Goal: Task Accomplishment & Management: Complete application form

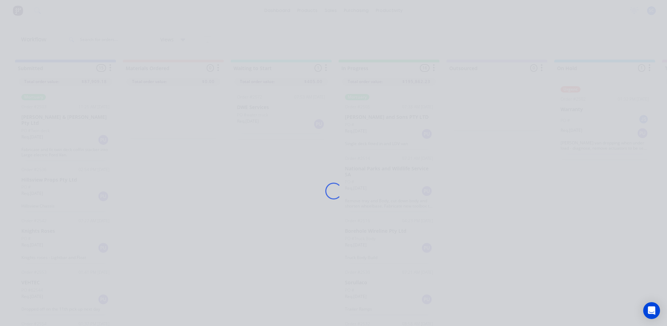
scroll to position [315, 0]
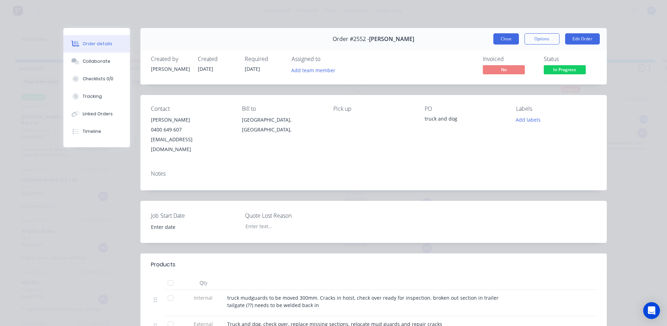
click at [511, 42] on button "Close" at bounding box center [506, 38] width 26 height 11
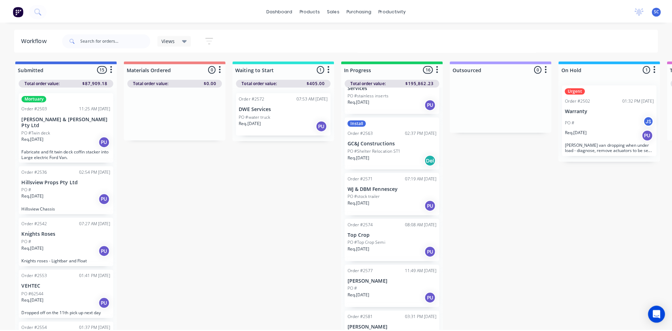
scroll to position [478, 0]
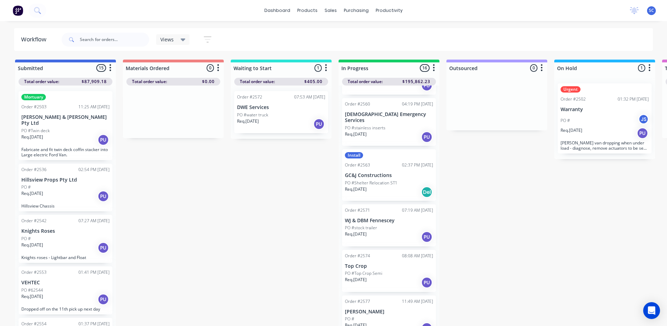
click at [384, 231] on div "Req. [DATE] PU" at bounding box center [389, 237] width 88 height 12
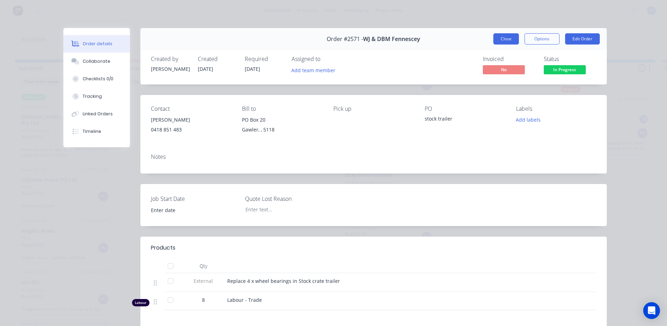
click at [504, 37] on button "Close" at bounding box center [506, 38] width 26 height 11
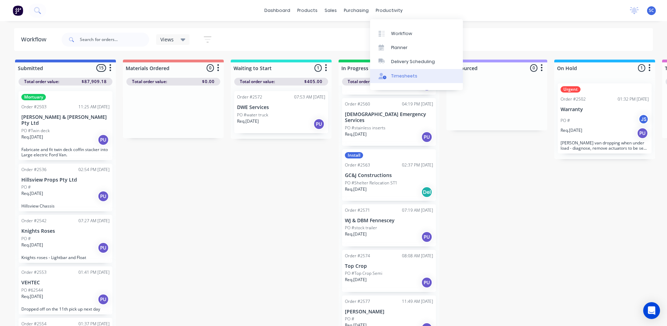
click at [402, 79] on div "Timesheets" at bounding box center [404, 76] width 26 height 6
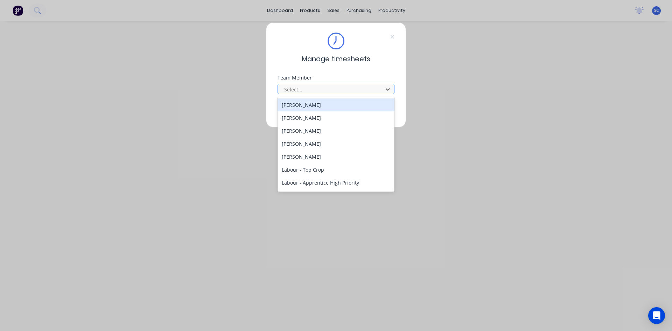
click at [338, 90] on div at bounding box center [332, 89] width 96 height 9
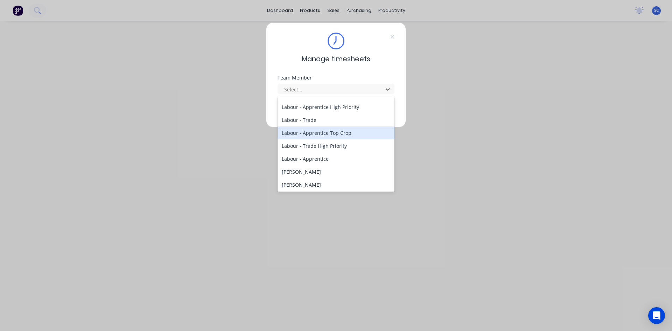
scroll to position [105, 0]
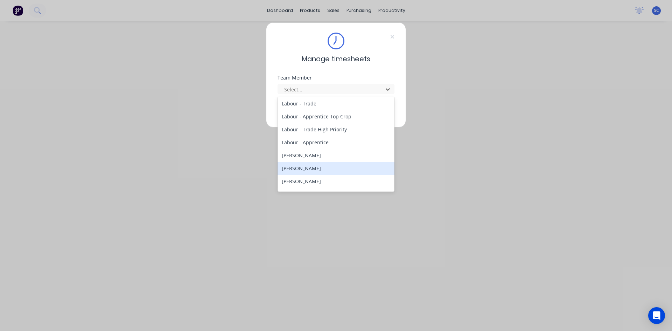
click at [326, 169] on div "[PERSON_NAME]" at bounding box center [336, 168] width 117 height 13
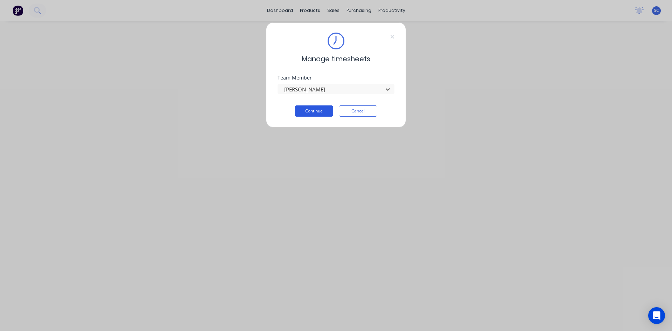
click at [307, 111] on button "Continue" at bounding box center [314, 110] width 39 height 11
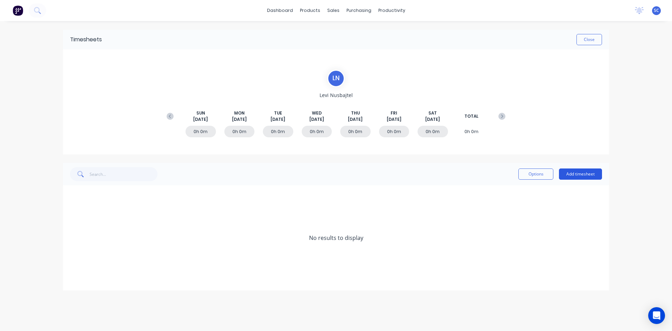
click at [581, 174] on button "Add timesheet" at bounding box center [580, 173] width 43 height 11
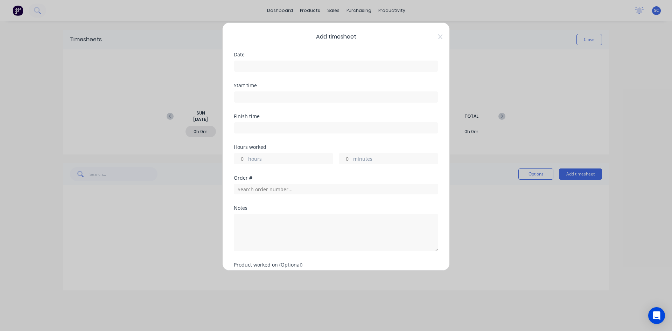
click at [295, 65] on input at bounding box center [336, 66] width 204 height 11
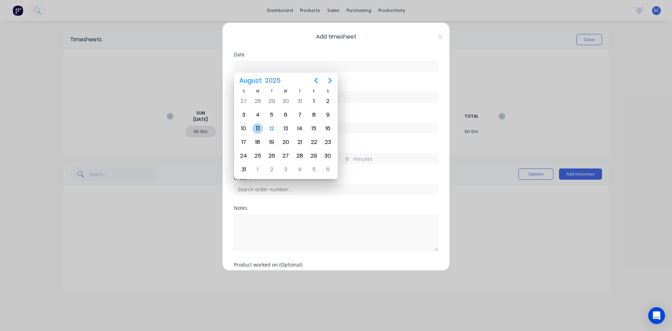
click at [257, 130] on div "11" at bounding box center [257, 128] width 11 height 11
type input "[DATE]"
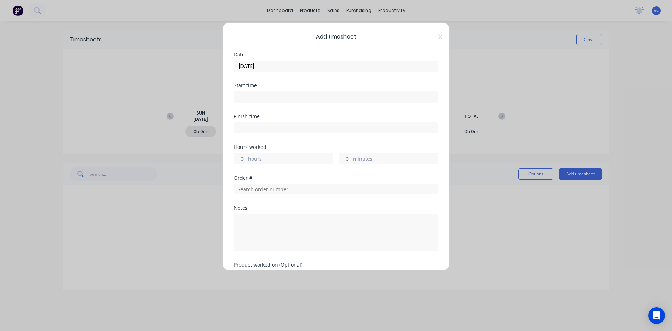
click at [260, 98] on input at bounding box center [336, 97] width 204 height 11
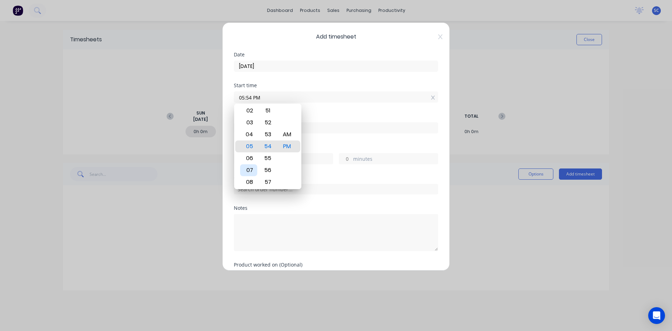
click at [252, 168] on div "07" at bounding box center [248, 170] width 17 height 12
click at [290, 135] on div "AM" at bounding box center [287, 135] width 17 height 12
type input "07:30 AM"
click at [334, 136] on div "Finish time" at bounding box center [336, 129] width 205 height 31
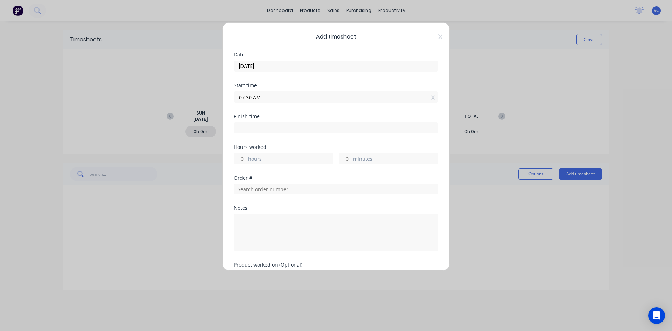
click at [256, 127] on input at bounding box center [336, 128] width 204 height 11
type input "12:54 PM"
type input "5"
type input "24"
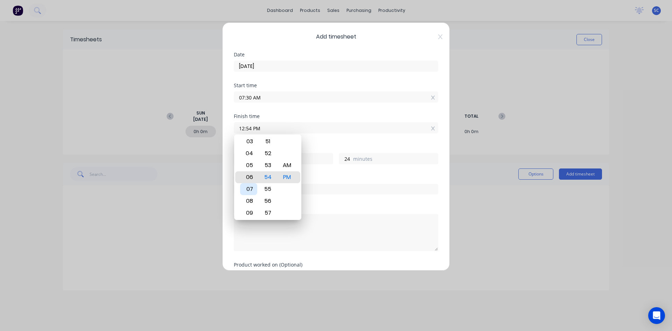
type input "06:54 PM"
type input "11"
type input "11:54 PM"
type input "16"
click at [255, 177] on div "11" at bounding box center [248, 177] width 17 height 12
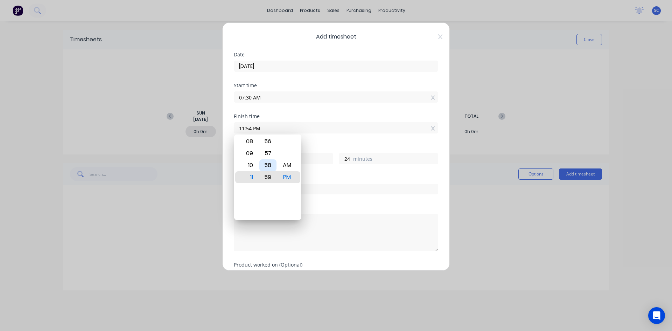
type input "11:59 PM"
type input "29"
type input "11:52 PM"
type input "22"
type input "11:45 PM"
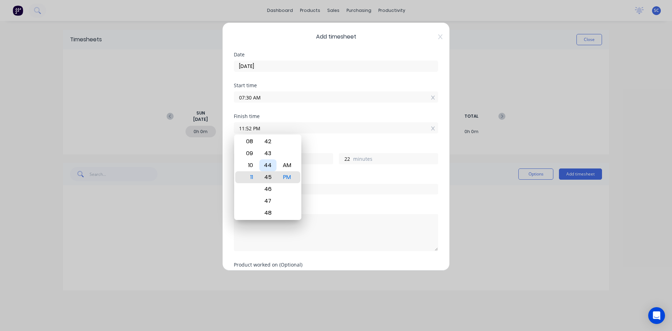
type input "15"
type input "11:37 PM"
type input "7"
type input "11:32 PM"
type input "2"
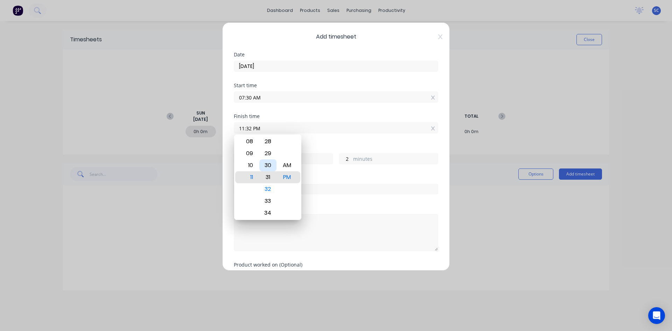
type input "11:31 PM"
type input "1"
type input "11:30 PM"
type input "0"
click at [291, 165] on div "AM" at bounding box center [287, 165] width 17 height 12
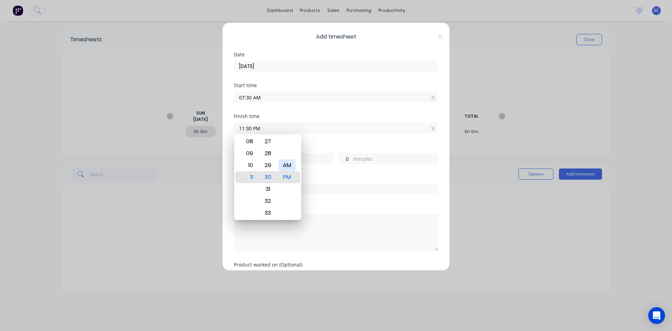
type input "11:30 AM"
type input "4"
click at [319, 141] on div "Finish time 11:30 AM" at bounding box center [336, 129] width 205 height 31
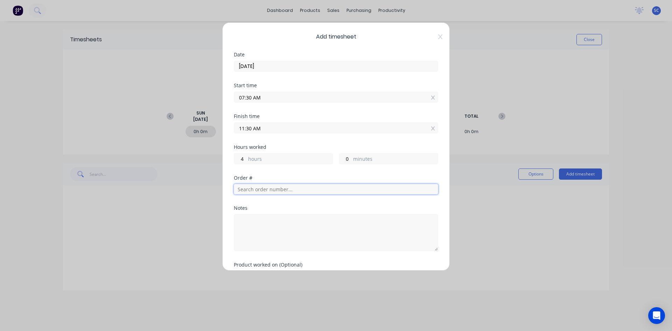
click at [361, 189] on input "text" at bounding box center [336, 189] width 205 height 11
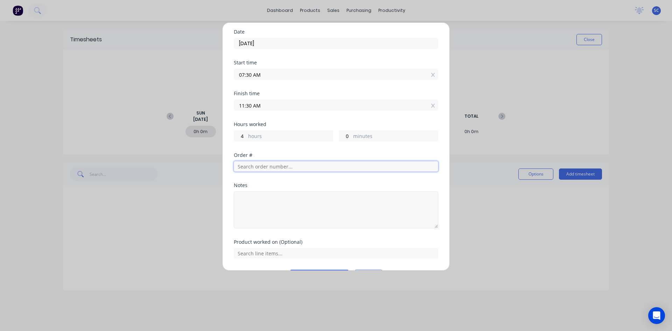
scroll to position [35, 0]
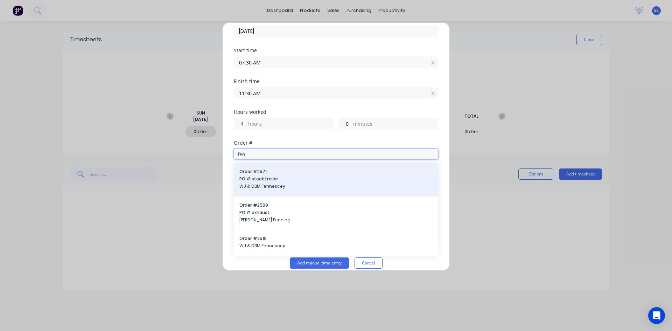
type input "fen"
click at [281, 178] on span "PO #: stock trailer" at bounding box center [336, 179] width 193 height 6
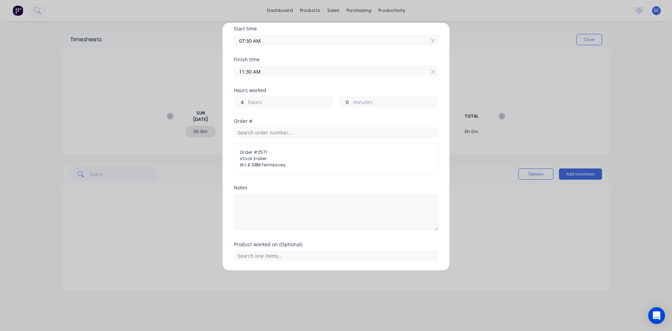
scroll to position [79, 0]
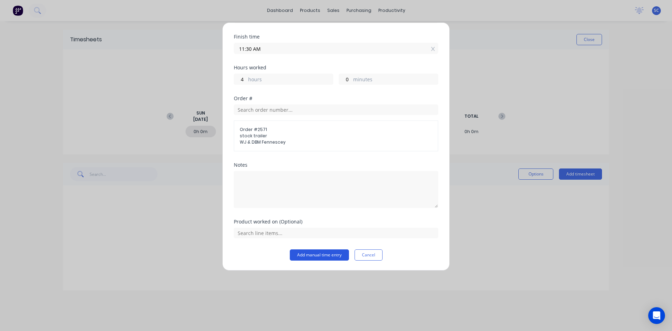
click at [310, 253] on button "Add manual time entry" at bounding box center [319, 254] width 59 height 11
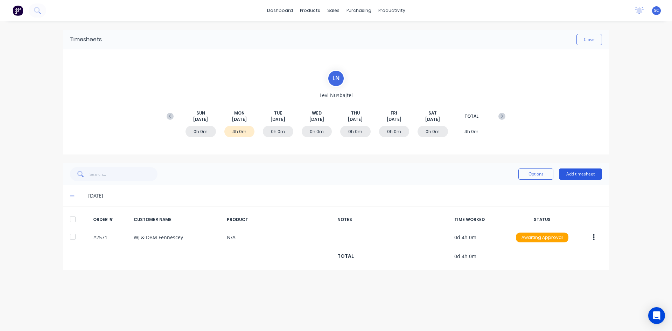
click at [586, 173] on button "Add timesheet" at bounding box center [580, 173] width 43 height 11
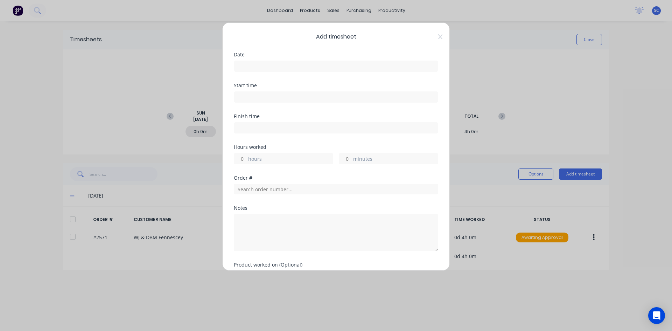
click at [278, 65] on input at bounding box center [336, 66] width 204 height 11
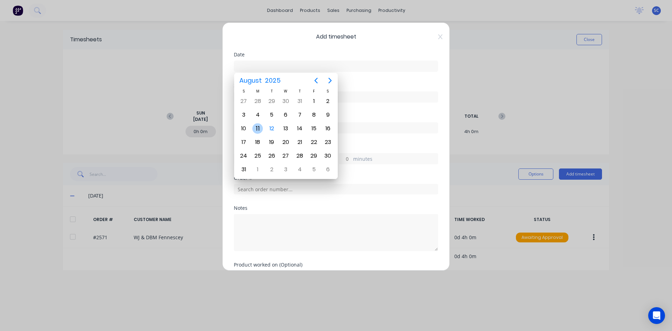
click at [258, 128] on div "11" at bounding box center [257, 128] width 11 height 11
type input "[DATE]"
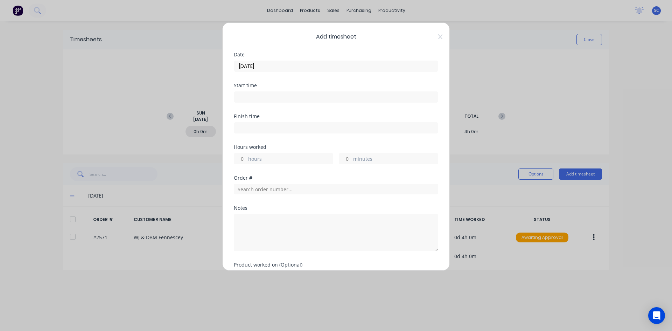
click at [250, 95] on input at bounding box center [336, 97] width 204 height 11
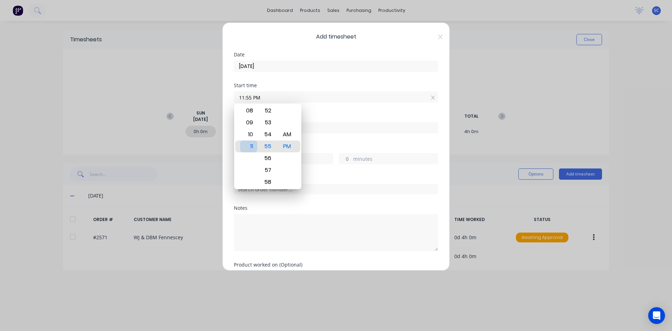
drag, startPoint x: 250, startPoint y: 151, endPoint x: 250, endPoint y: 147, distance: 3.6
click at [250, 151] on div "11" at bounding box center [248, 146] width 17 height 12
type input "11:30 PM"
click at [335, 138] on div "Finish time" at bounding box center [336, 129] width 205 height 31
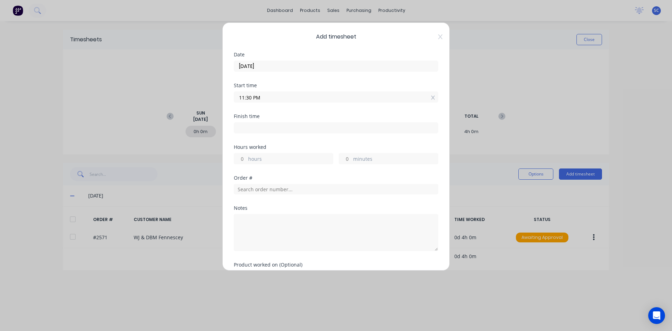
click at [245, 124] on input at bounding box center [336, 128] width 204 height 11
type input "12:55 PM"
type input "-10"
type input "-35"
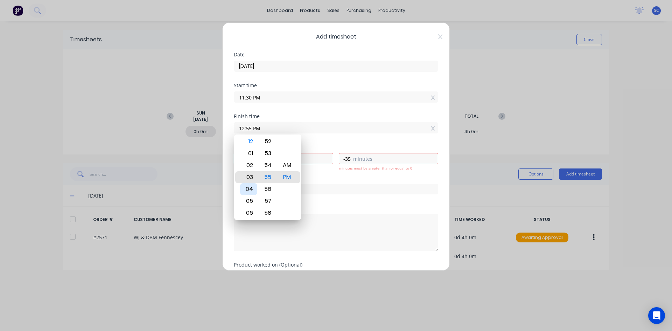
type input "03:55 PM"
type input "-7"
type input "04:55 PM"
type input "-6"
type input "04:49 PM"
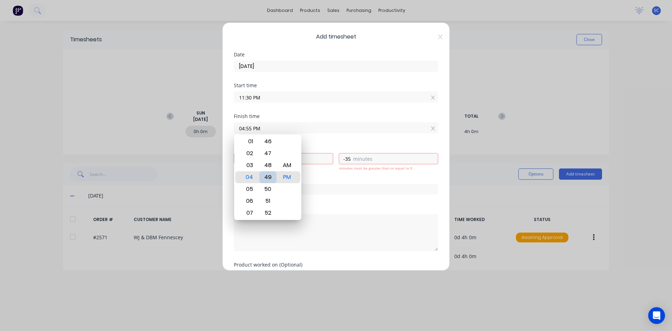
type input "-41"
type input "04:42 PM"
type input "-48"
type input "04:35 PM"
type input "-55"
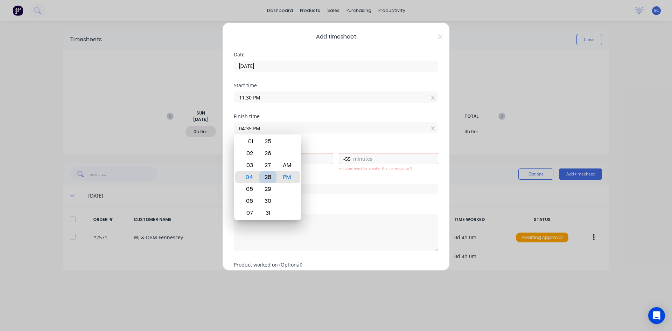
type input "04:28 PM"
type input "-7"
type input "-2"
type input "04:21 PM"
type input "-9"
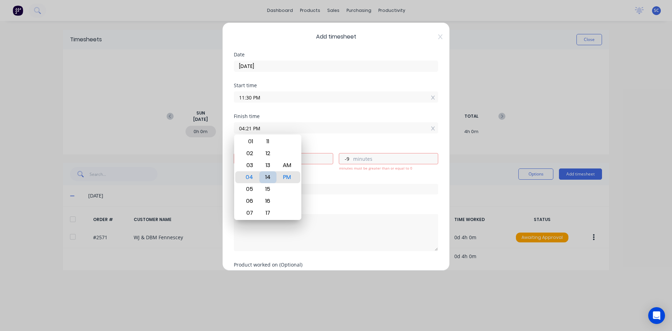
type input "04:14 PM"
type input "-16"
type input "04:07 PM"
type input "-23"
type input "04:02 PM"
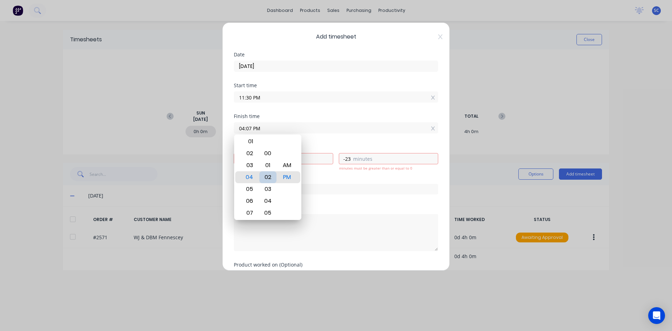
type input "-28"
type input "04:00 PM"
type input "-30"
click at [314, 178] on div "Order #" at bounding box center [336, 177] width 205 height 5
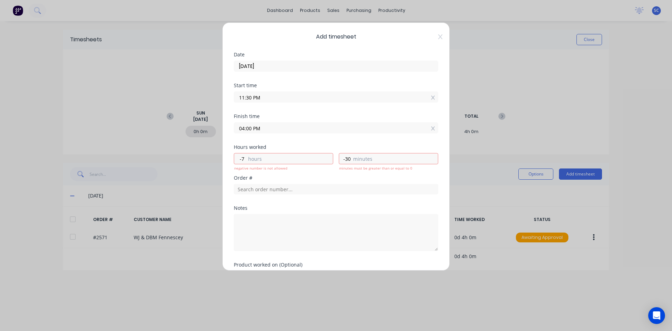
click at [261, 97] on input "11:30 PM" at bounding box center [336, 97] width 204 height 11
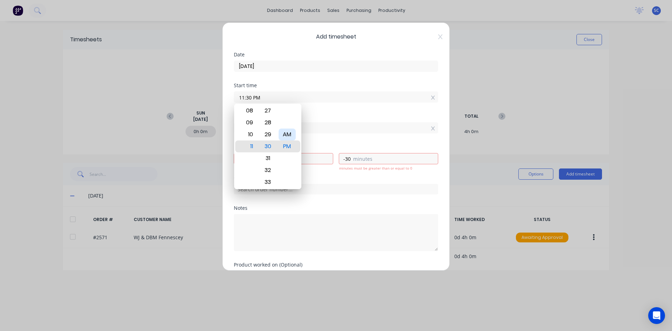
click at [288, 137] on div "AM" at bounding box center [287, 135] width 17 height 12
type input "11:30 AM"
type input "4"
type input "30"
click at [317, 173] on div "Hours worked 4 hours 30 minutes" at bounding box center [336, 160] width 205 height 31
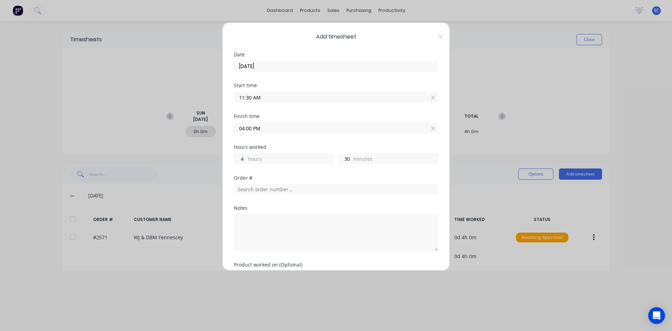
click at [268, 127] on input "04:00 PM" at bounding box center [336, 128] width 204 height 11
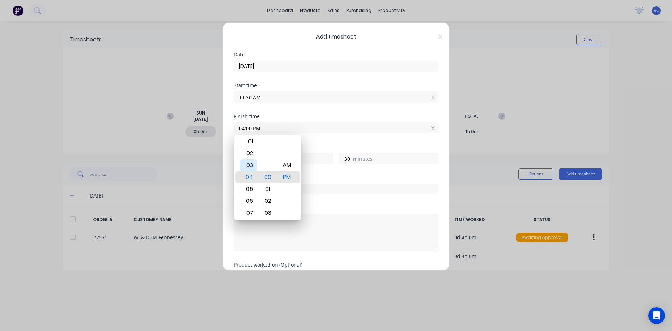
click at [253, 163] on div "03" at bounding box center [248, 165] width 17 height 12
type input "03:00 PM"
type input "3"
type input "03:06 PM"
type input "36"
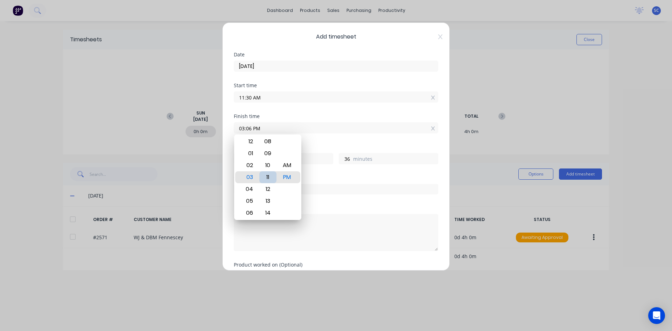
type input "03:11 PM"
type input "41"
type input "03:15 PM"
type input "45"
type input "03:19 PM"
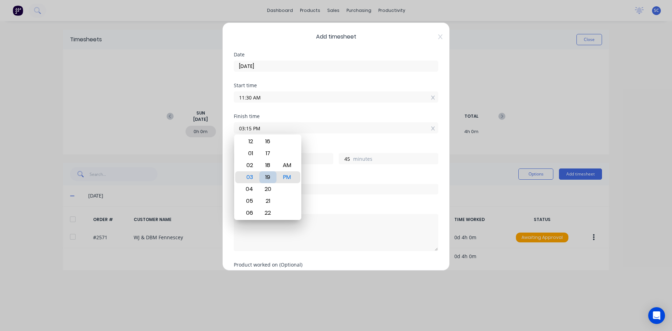
type input "49"
type input "03:24 PM"
type input "54"
type input "03:26 PM"
type input "56"
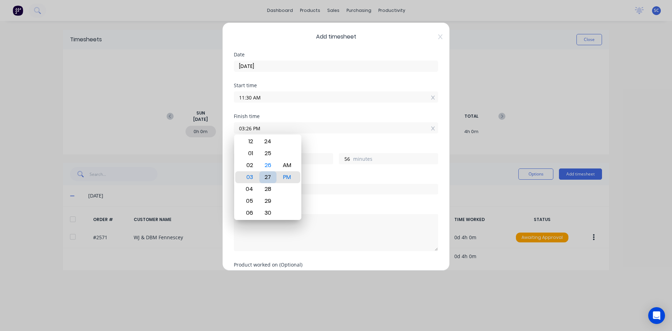
type input "03:28 PM"
type input "58"
type input "03:29 PM"
type input "59"
type input "03:30 PM"
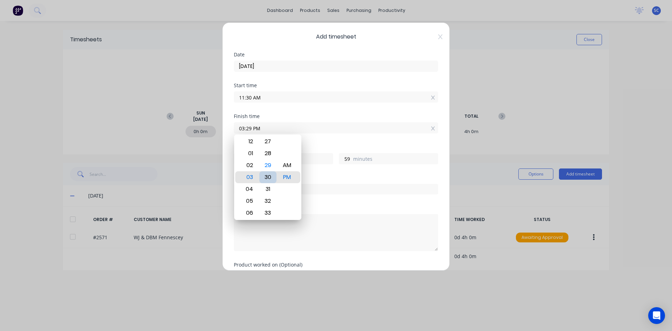
type input "4"
type input "0"
click at [271, 179] on div "30" at bounding box center [267, 177] width 17 height 12
click at [331, 171] on div "Hours worked 4 hours 0 minutes" at bounding box center [336, 160] width 205 height 31
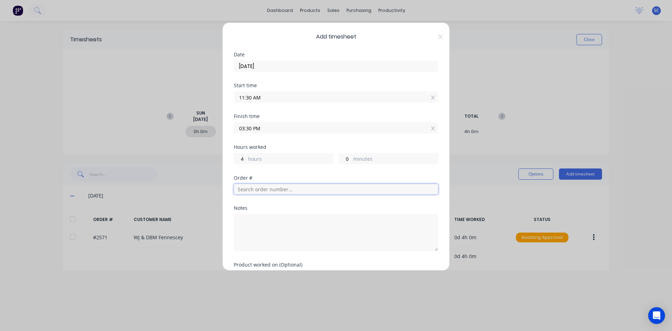
click at [275, 189] on input "text" at bounding box center [336, 189] width 205 height 11
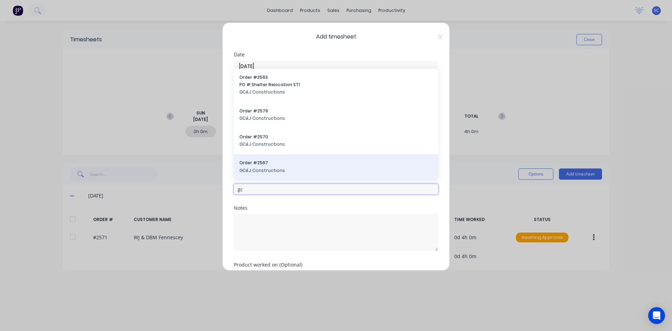
type input "gc"
click at [264, 167] on div "Order # 2567 GC&J Constructions" at bounding box center [336, 167] width 193 height 15
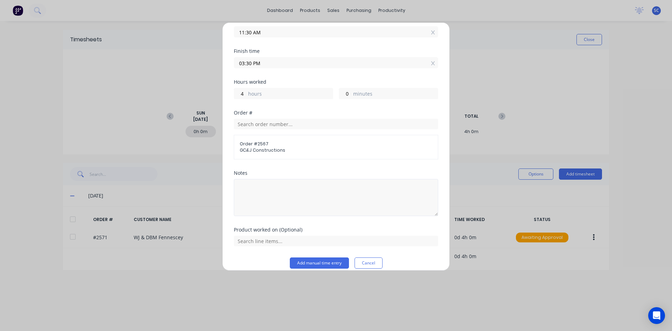
scroll to position [73, 0]
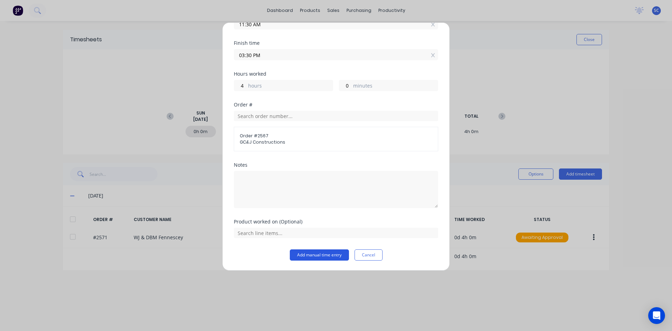
click at [302, 252] on button "Add manual time entry" at bounding box center [319, 254] width 59 height 11
